Goal: Task Accomplishment & Management: Manage account settings

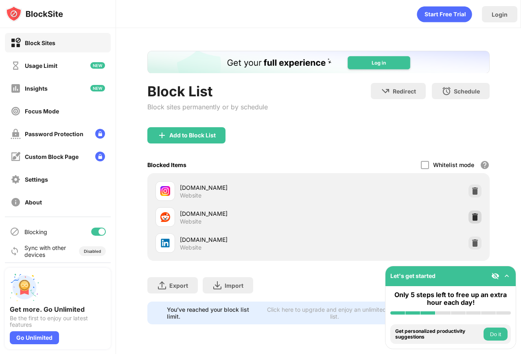
click at [477, 215] on img at bounding box center [475, 217] width 8 height 8
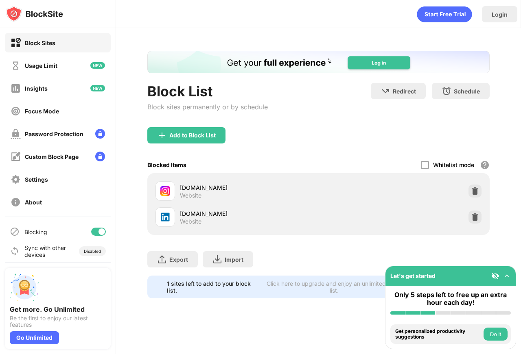
click at [215, 143] on div "Add to Block List" at bounding box center [186, 135] width 78 height 16
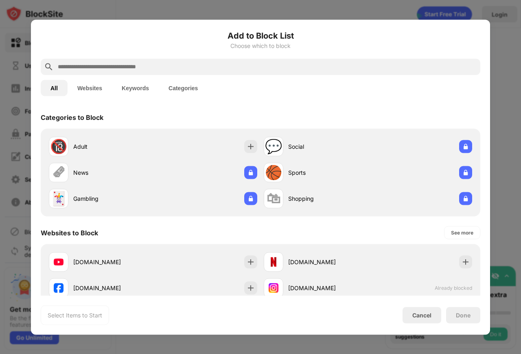
click at [184, 70] on input "text" at bounding box center [267, 67] width 420 height 10
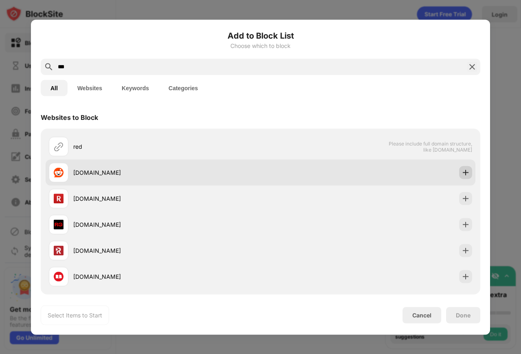
type input "***"
click at [462, 170] on img at bounding box center [466, 172] width 8 height 8
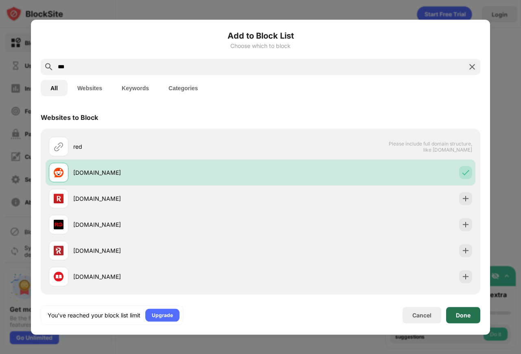
click at [468, 315] on div "Done" at bounding box center [463, 315] width 15 height 7
